Goal: Use online tool/utility: Utilize a website feature to perform a specific function

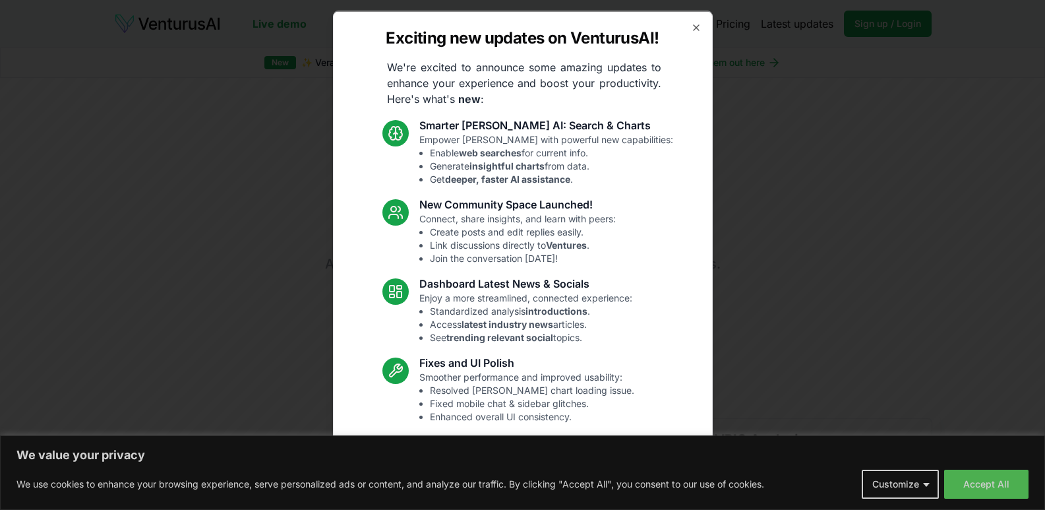
scroll to position [40, 0]
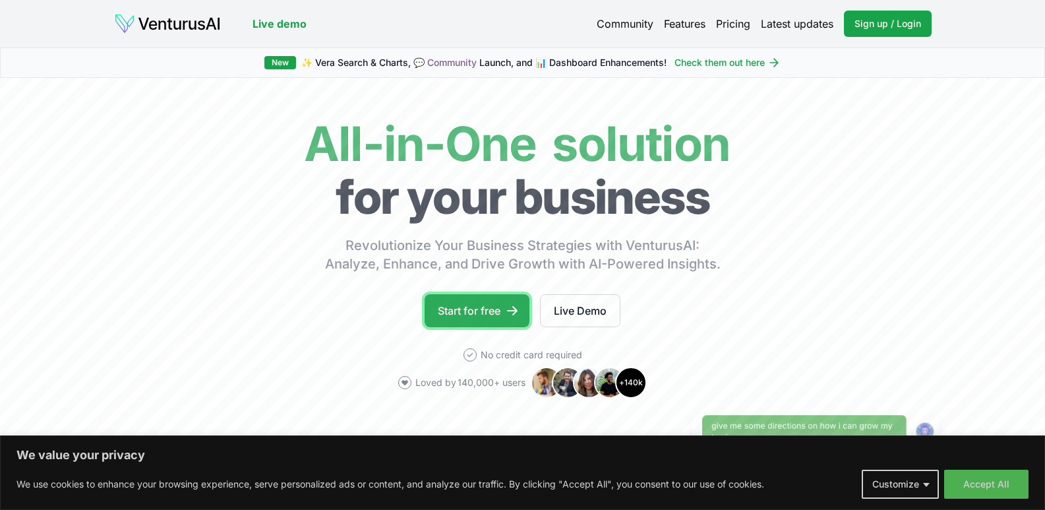
click at [472, 307] on link "Start for free" at bounding box center [477, 310] width 105 height 33
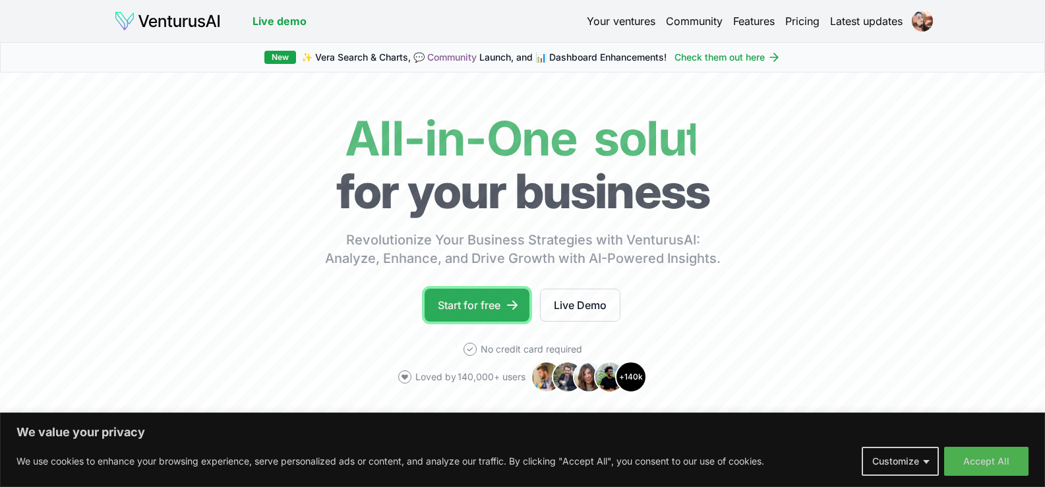
click at [487, 315] on link "Start for free" at bounding box center [477, 305] width 105 height 33
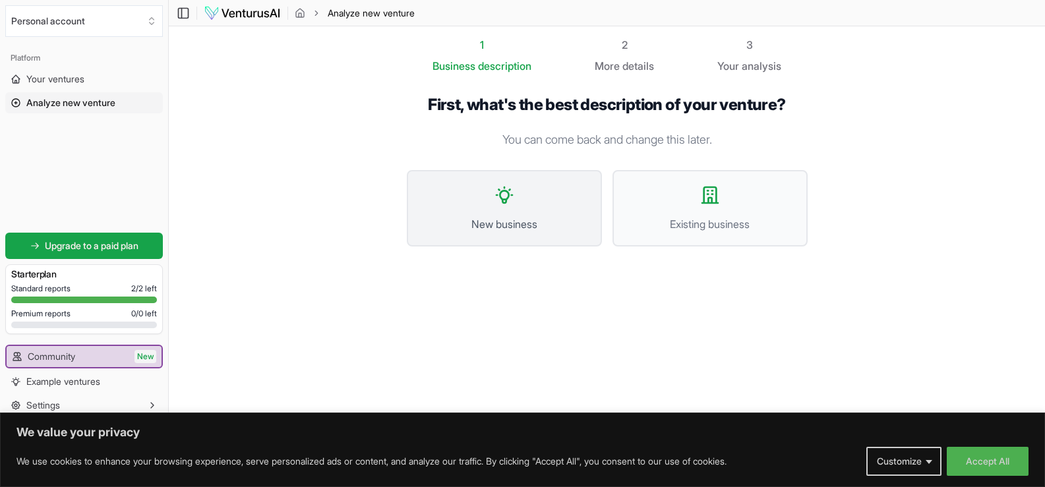
click at [522, 226] on span "New business" at bounding box center [504, 224] width 166 height 16
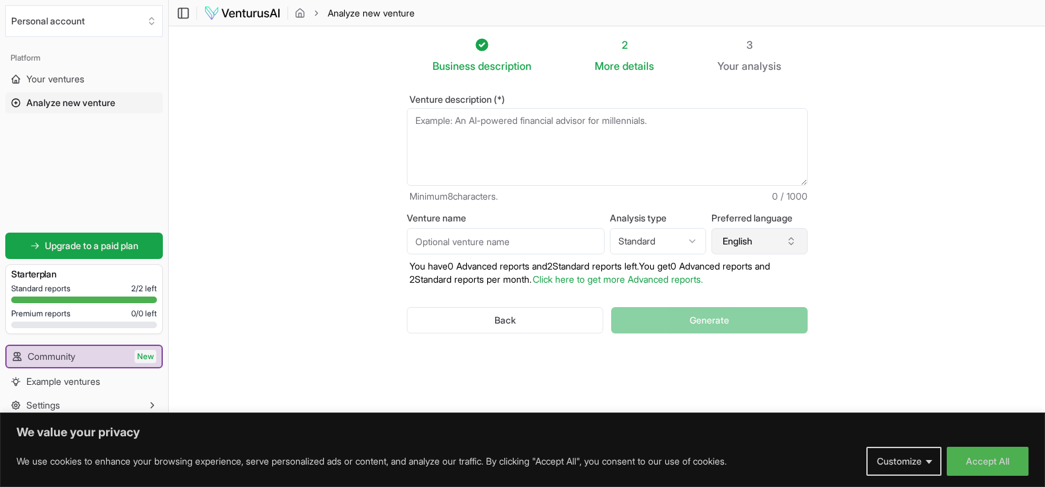
click at [759, 235] on button "English" at bounding box center [760, 241] width 96 height 26
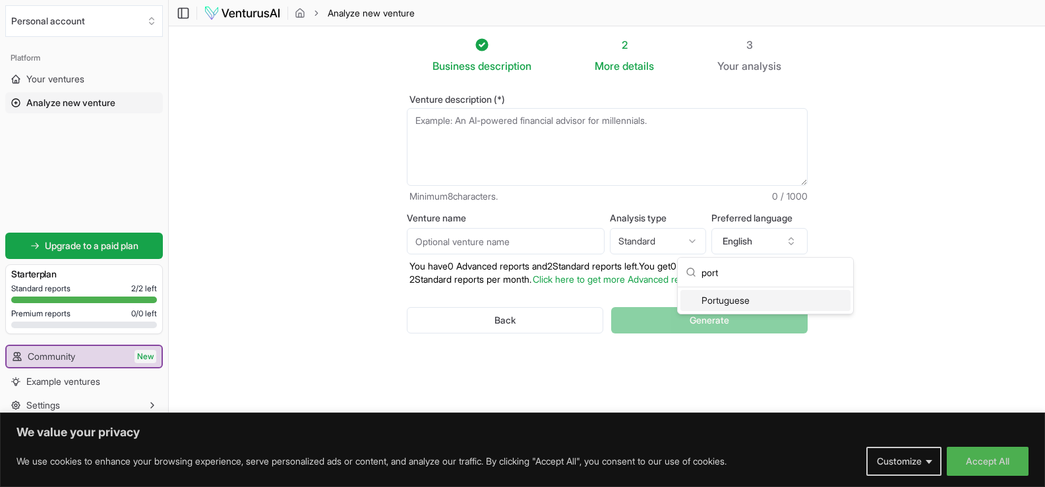
type input "port"
click at [740, 305] on div "Portuguese" at bounding box center [766, 300] width 170 height 21
click at [600, 165] on textarea "Venture description (*)" at bounding box center [607, 147] width 401 height 78
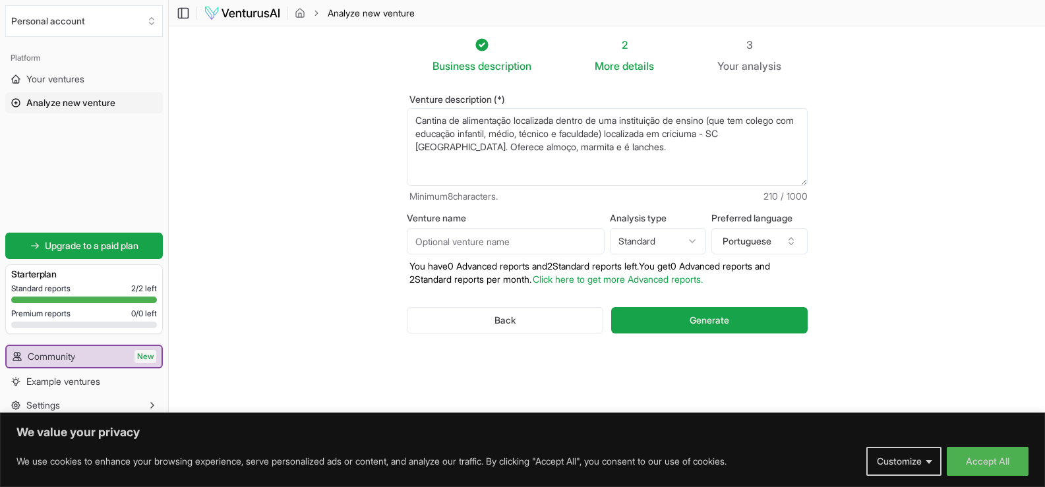
click at [544, 152] on textarea "Cantina de alimentação localizada dentro de uma instituição de ensino (que tem …" at bounding box center [607, 147] width 401 height 78
click at [567, 154] on textarea "Cantina de alimentação localizada dentro de uma instituição de ensino (que tem …" at bounding box center [607, 147] width 401 height 78
click at [583, 152] on textarea "Cantina de alimentação localizada dentro de uma instituição de ensino (que tem …" at bounding box center [607, 147] width 401 height 78
type textarea "Cantina de alimentação localizada dentro de uma instituição de ensino (que tem …"
click at [487, 235] on input "Venture name" at bounding box center [506, 241] width 198 height 26
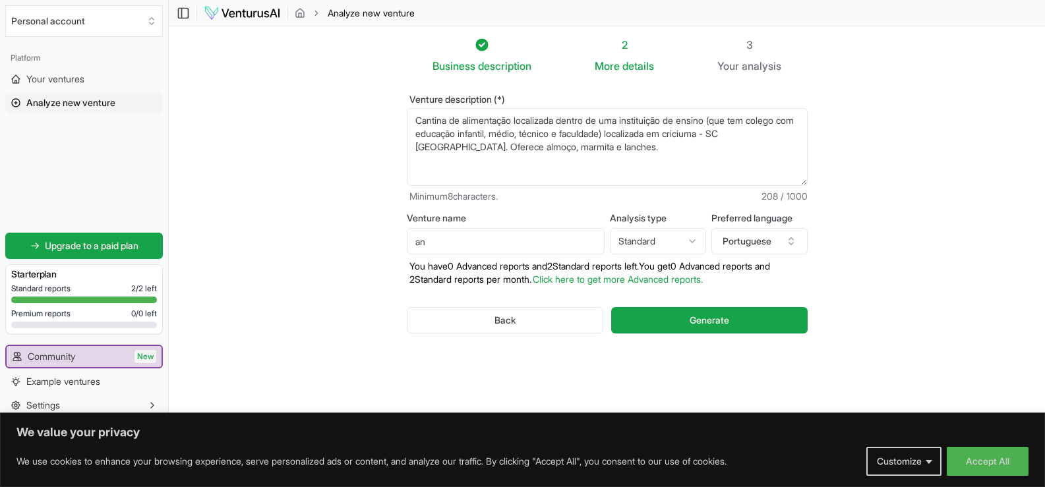
type input "a"
type input "Cantina Sabor do Dia"
click at [658, 235] on html "We value your privacy We use cookies to enhance your browsing experience, serve…" at bounding box center [522, 243] width 1045 height 487
click at [660, 239] on html "We value your privacy We use cookies to enhance your browsing experience, serve…" at bounding box center [522, 243] width 1045 height 487
click at [718, 315] on span "Generate" at bounding box center [710, 320] width 40 height 13
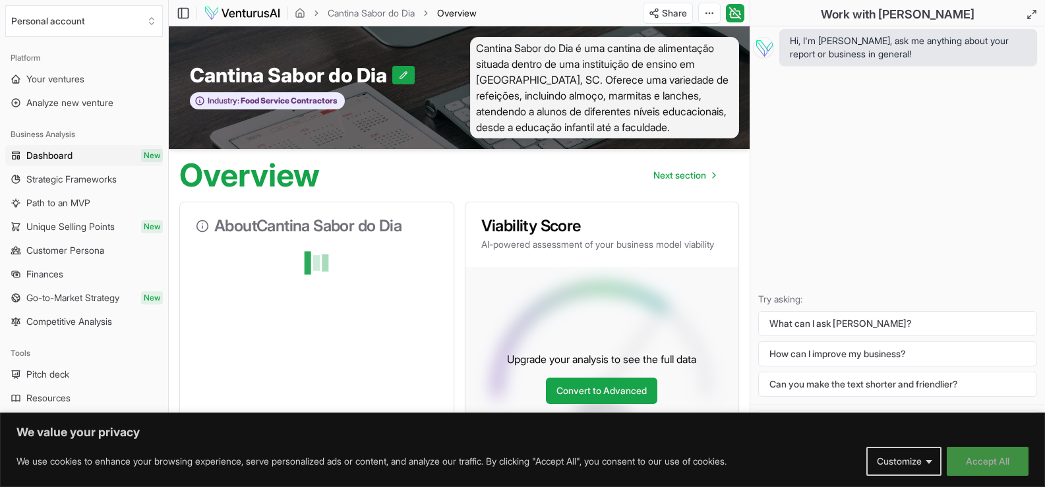
click at [983, 463] on button "Accept All" at bounding box center [988, 461] width 82 height 29
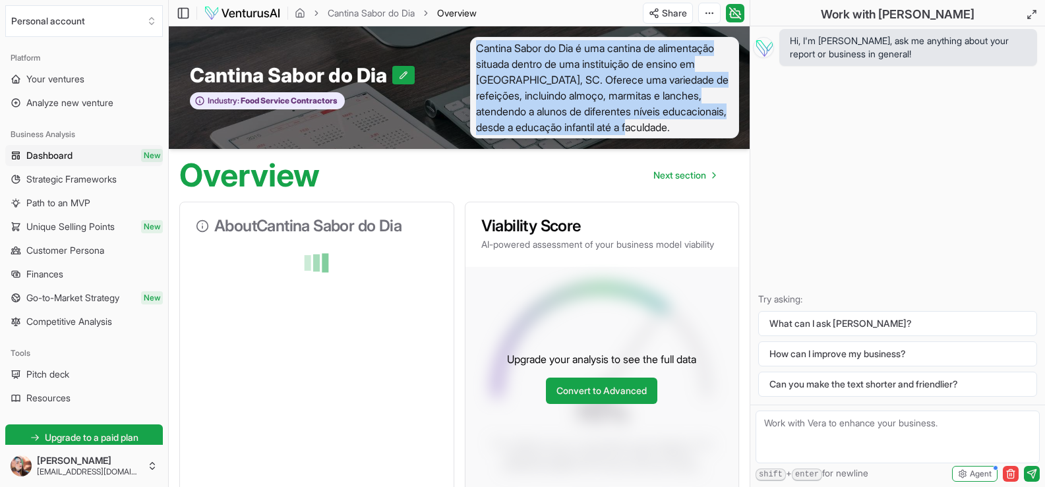
drag, startPoint x: 649, startPoint y: 131, endPoint x: 480, endPoint y: 47, distance: 189.4
click at [480, 47] on span "Cantina Sabor do Dia é uma cantina de alimentação situada dentro de uma institu…" at bounding box center [605, 88] width 270 height 102
copy span "Cantina Sabor do Dia é uma cantina de alimentação situada dentro de uma institu…"
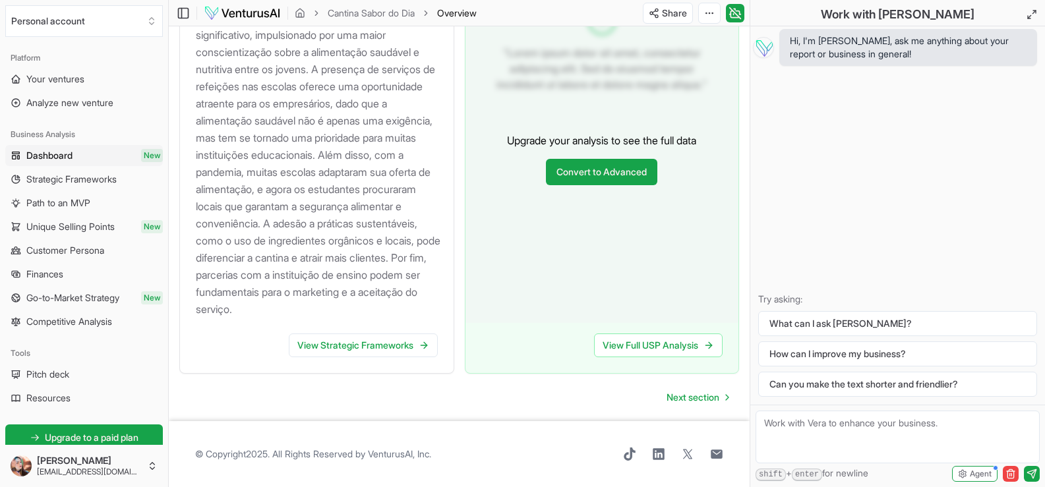
scroll to position [1543, 0]
click at [697, 392] on span "Next section" at bounding box center [693, 397] width 53 height 13
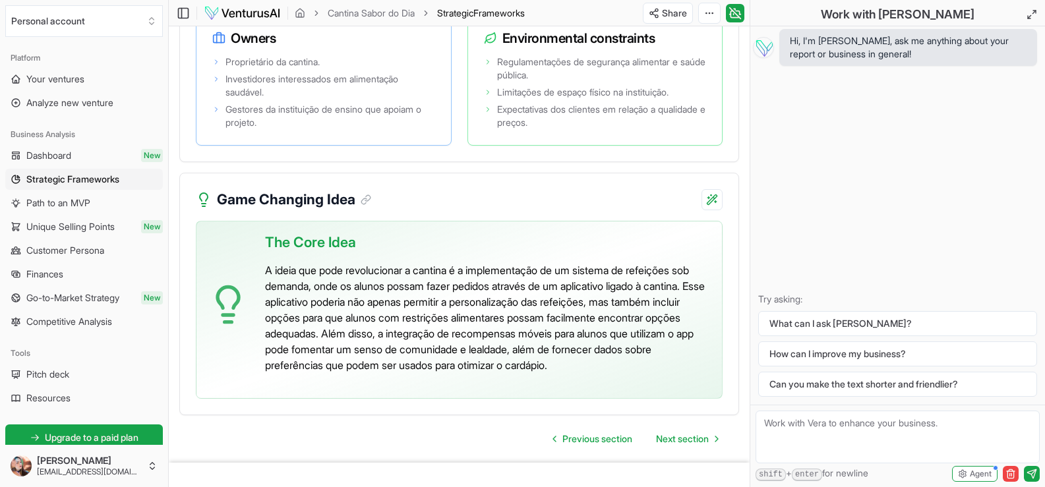
scroll to position [3045, 0]
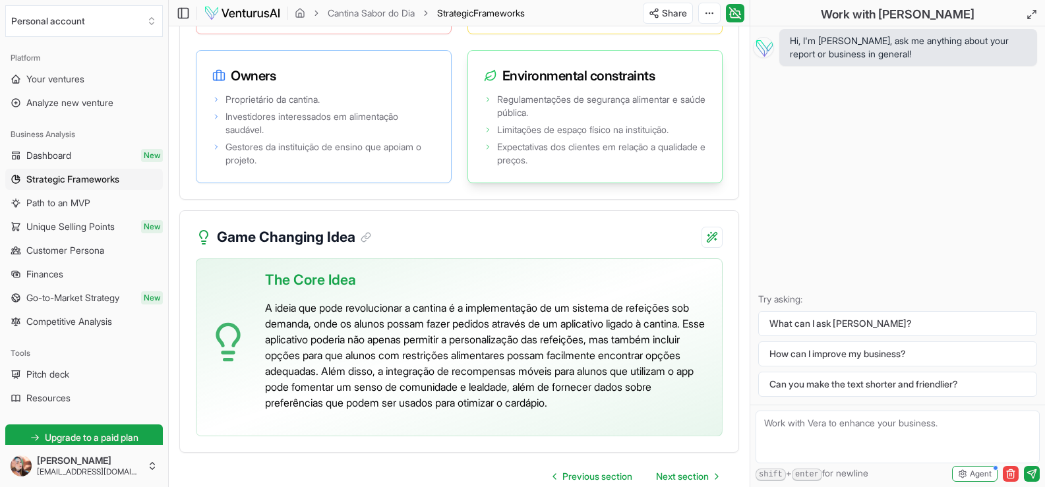
click at [511, 183] on div "Regulamentações de segurança alimentar e saúde pública. Limitações de espaço fí…" at bounding box center [595, 136] width 255 height 92
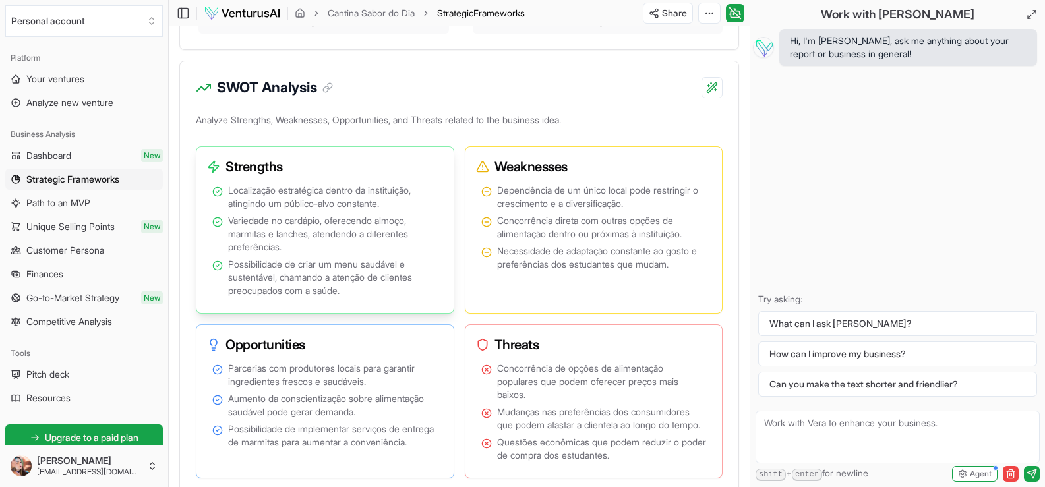
scroll to position [869, 0]
